Goal: Task Accomplishment & Management: Complete application form

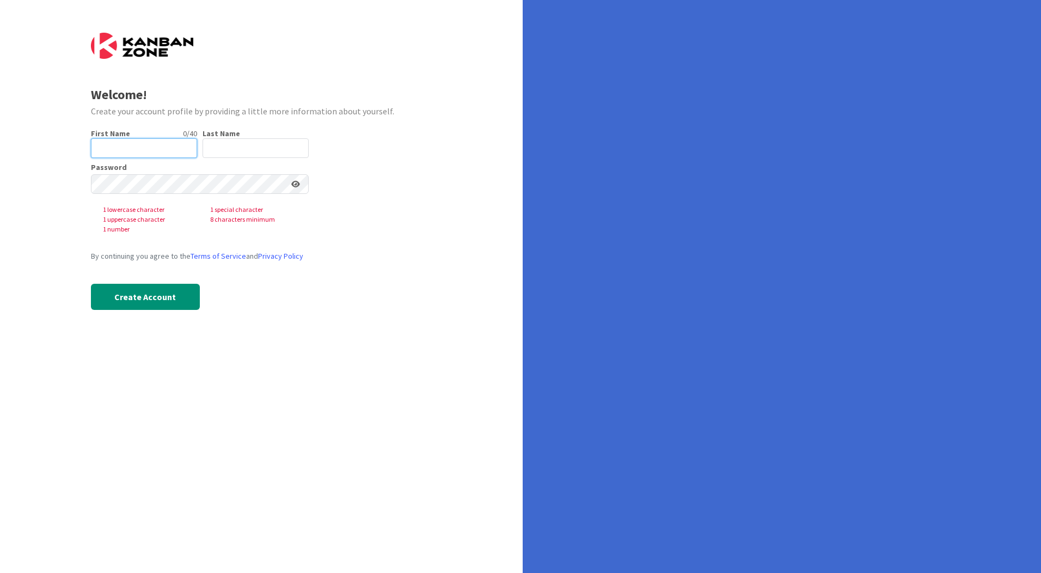
click at [132, 146] on input "text" at bounding box center [144, 148] width 106 height 20
type input "[PERSON_NAME]"
click at [228, 150] on input "text" at bounding box center [255, 148] width 106 height 20
type input "D"
type input "de Kleijn"
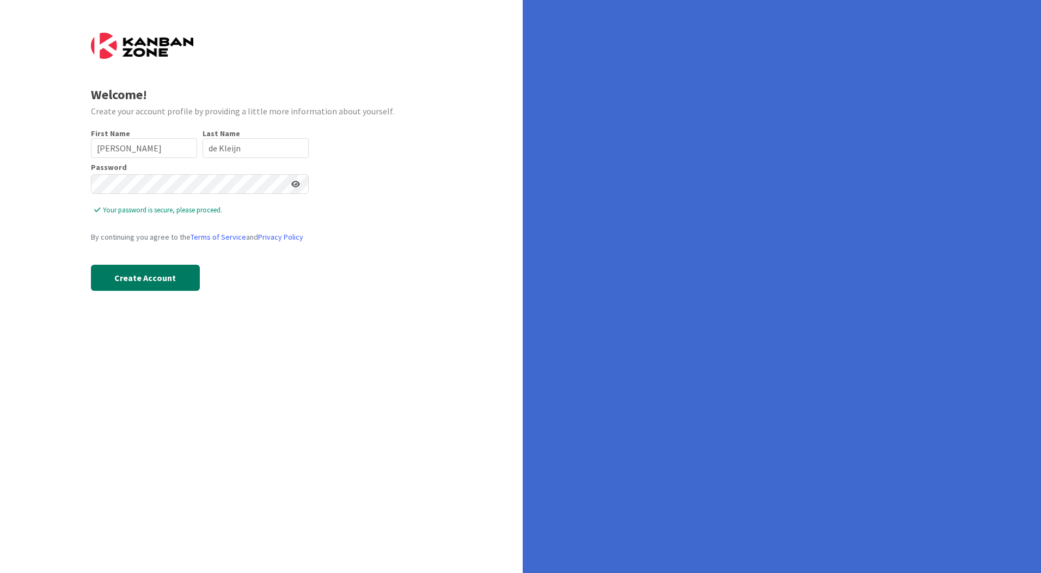
click at [164, 274] on button "Create Account" at bounding box center [145, 277] width 109 height 26
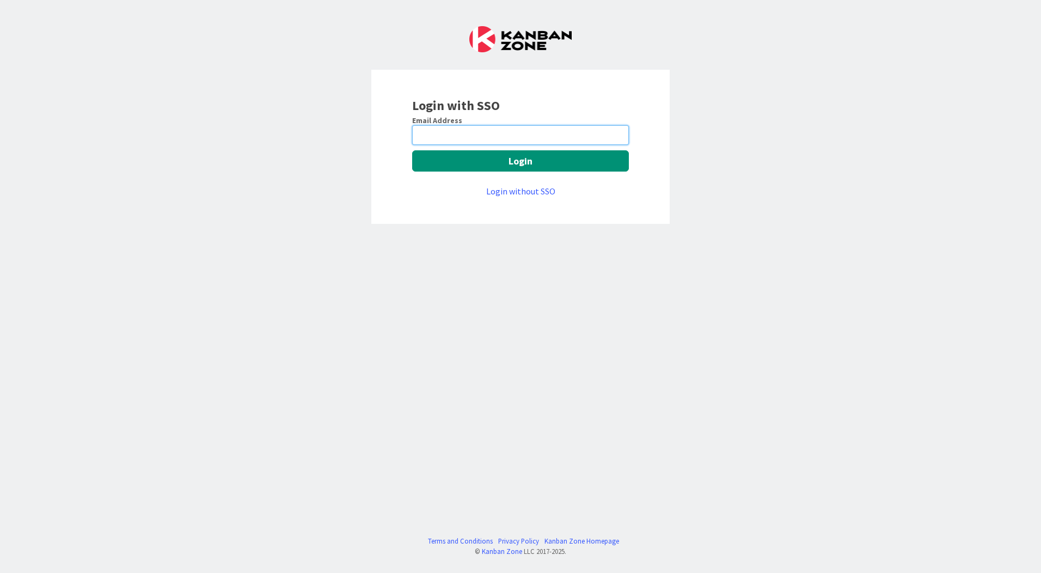
click at [533, 137] on input "email" at bounding box center [520, 135] width 217 height 20
type input "[EMAIL_ADDRESS][DOMAIN_NAME]"
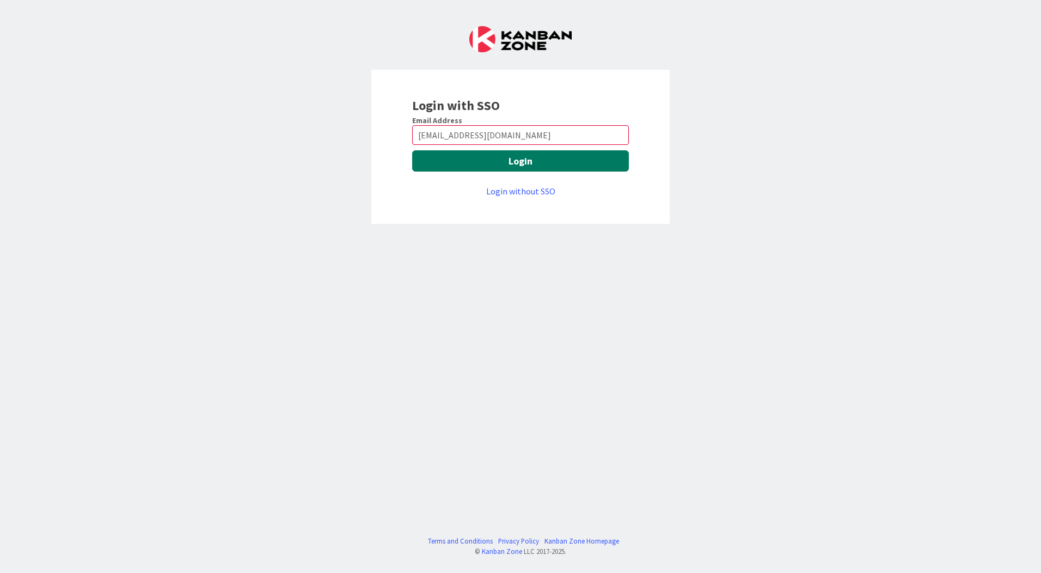
click at [517, 162] on button "Login" at bounding box center [520, 160] width 217 height 21
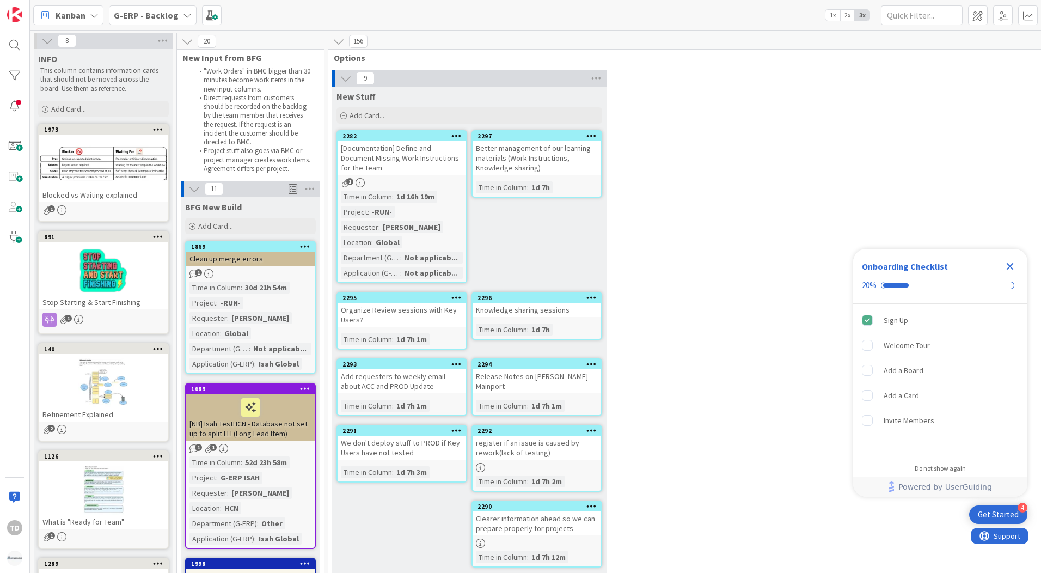
drag, startPoint x: 608, startPoint y: 0, endPoint x: 841, endPoint y: 121, distance: 261.9
click at [841, 121] on div "9 New Stuff Add Card... 2297 Better management of our learning materials (Work …" at bounding box center [904, 325] width 1149 height 511
click at [744, 113] on div "9 New Stuff Add Card... 2297 Better management of our learning materials (Work …" at bounding box center [904, 325] width 1149 height 511
